Goal: Register for event/course

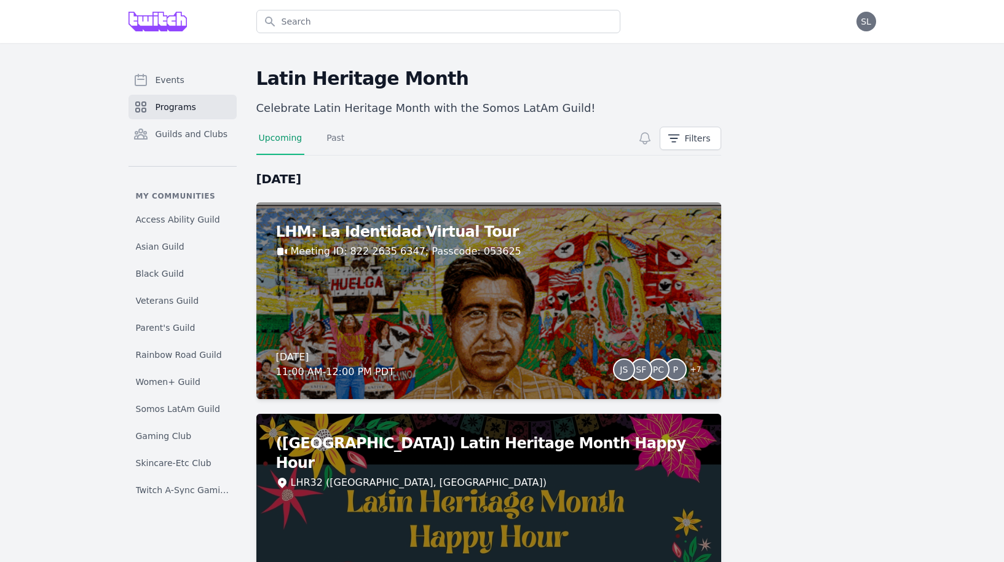
click at [184, 108] on span "Programs" at bounding box center [176, 107] width 41 height 12
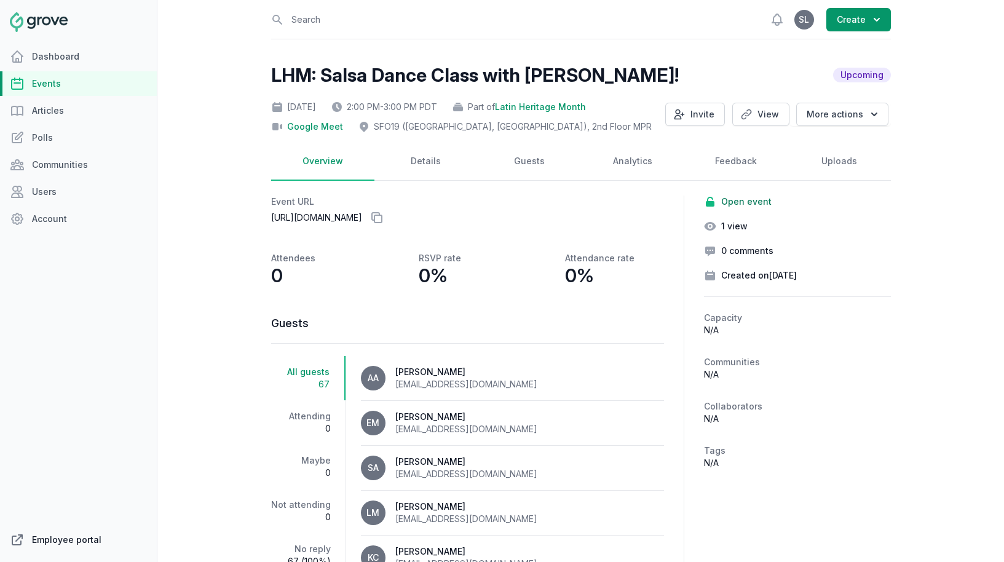
click at [49, 538] on link "Employee portal" at bounding box center [78, 540] width 157 height 25
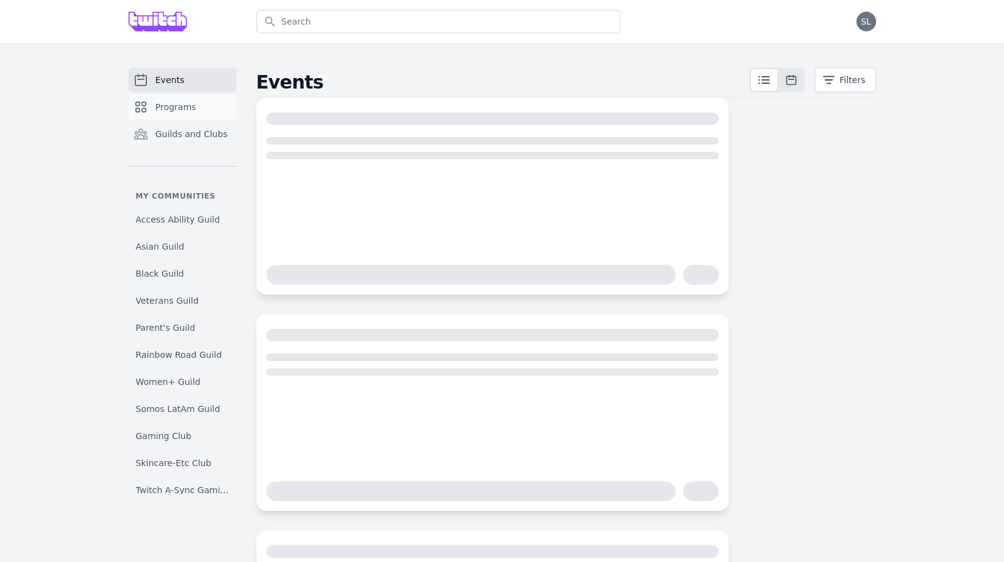
click at [199, 114] on link "Programs" at bounding box center [183, 107] width 108 height 25
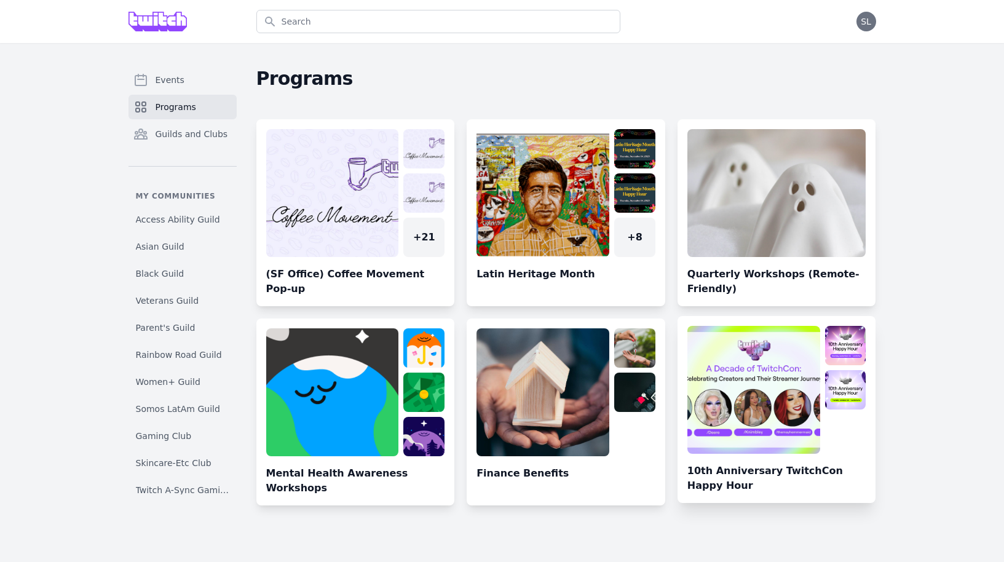
click at [740, 411] on link at bounding box center [777, 414] width 199 height 177
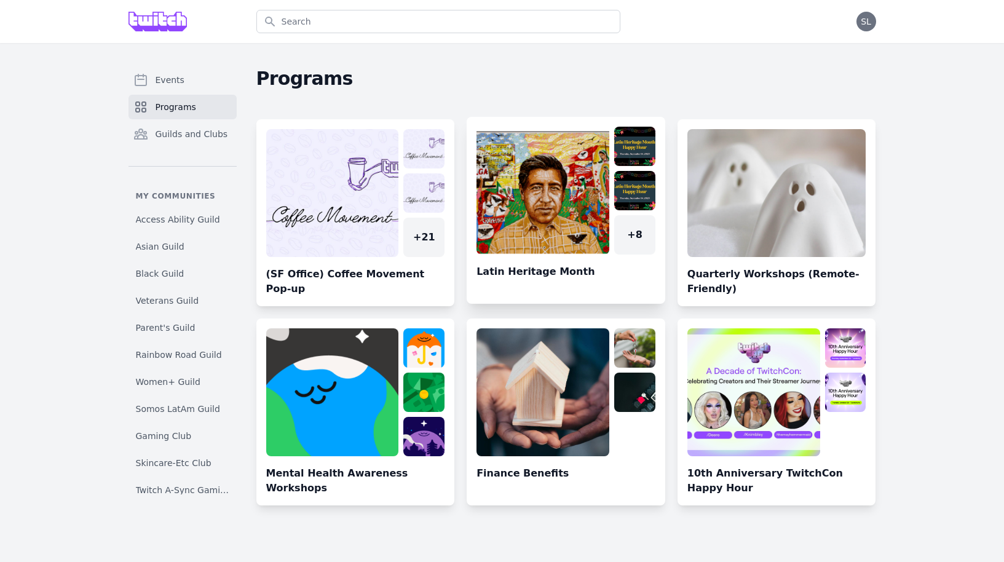
click at [555, 181] on link at bounding box center [566, 215] width 199 height 177
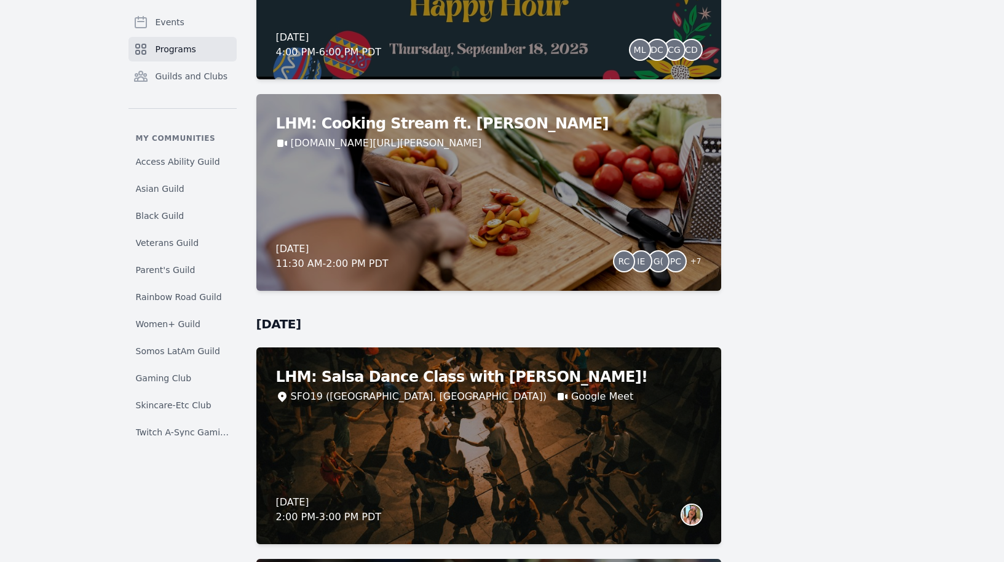
scroll to position [1224, 0]
